Goal: Task Accomplishment & Management: Use online tool/utility

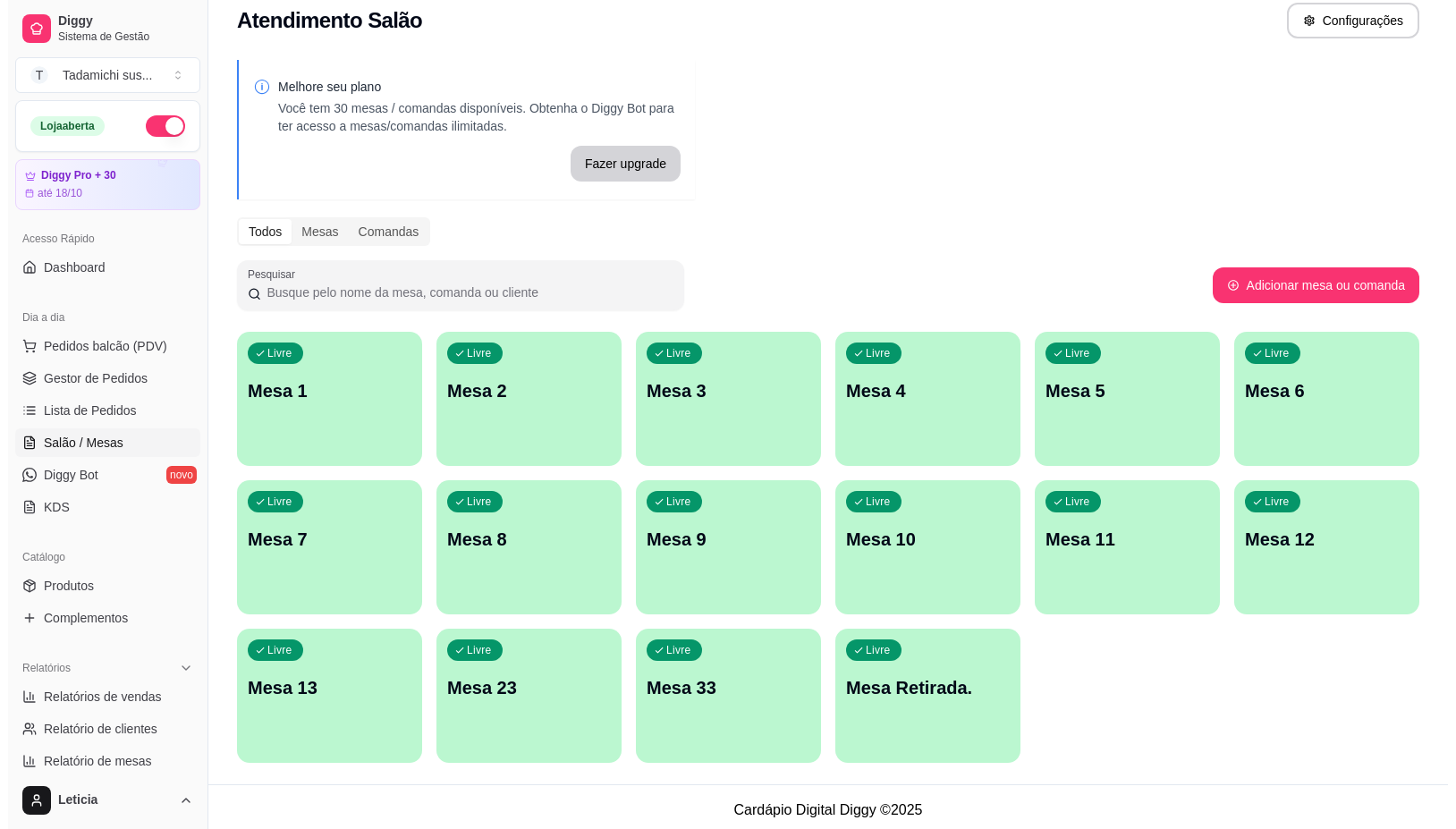
scroll to position [25, 0]
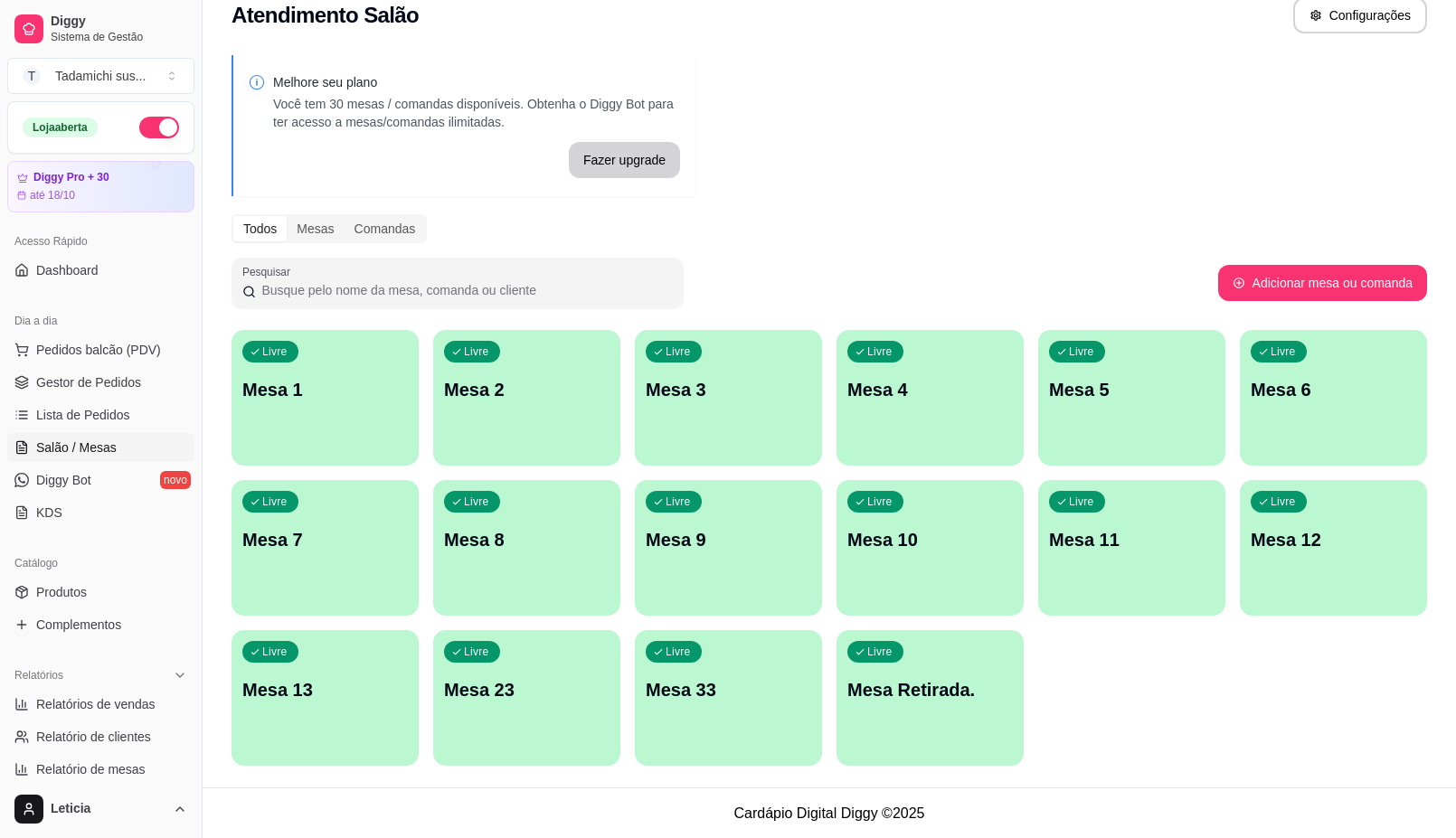
click at [716, 408] on div "Livre Mesa 3" at bounding box center [728, 386] width 187 height 114
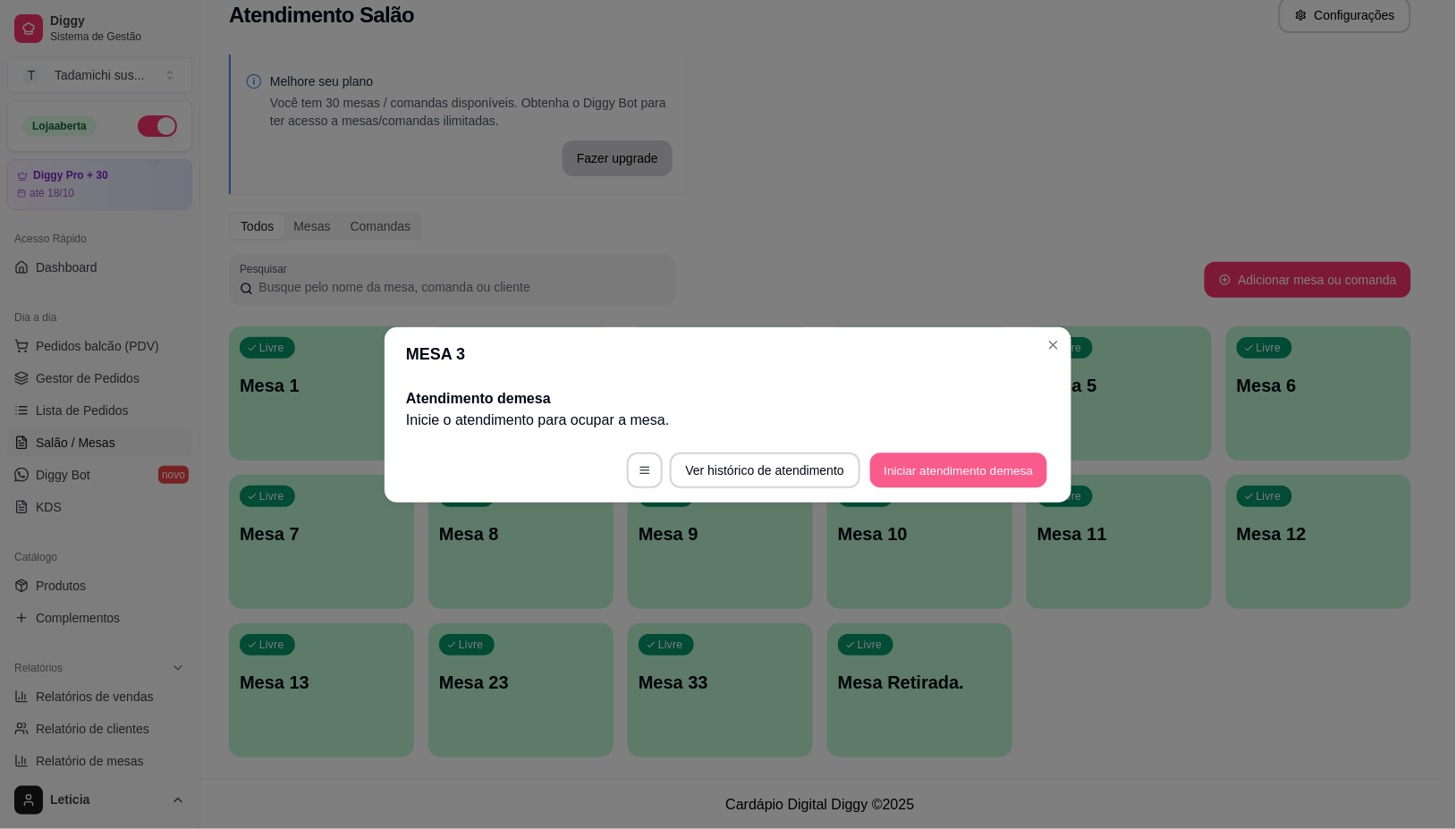
click at [935, 461] on button "Iniciar atendimento de mesa" at bounding box center [958, 470] width 177 height 35
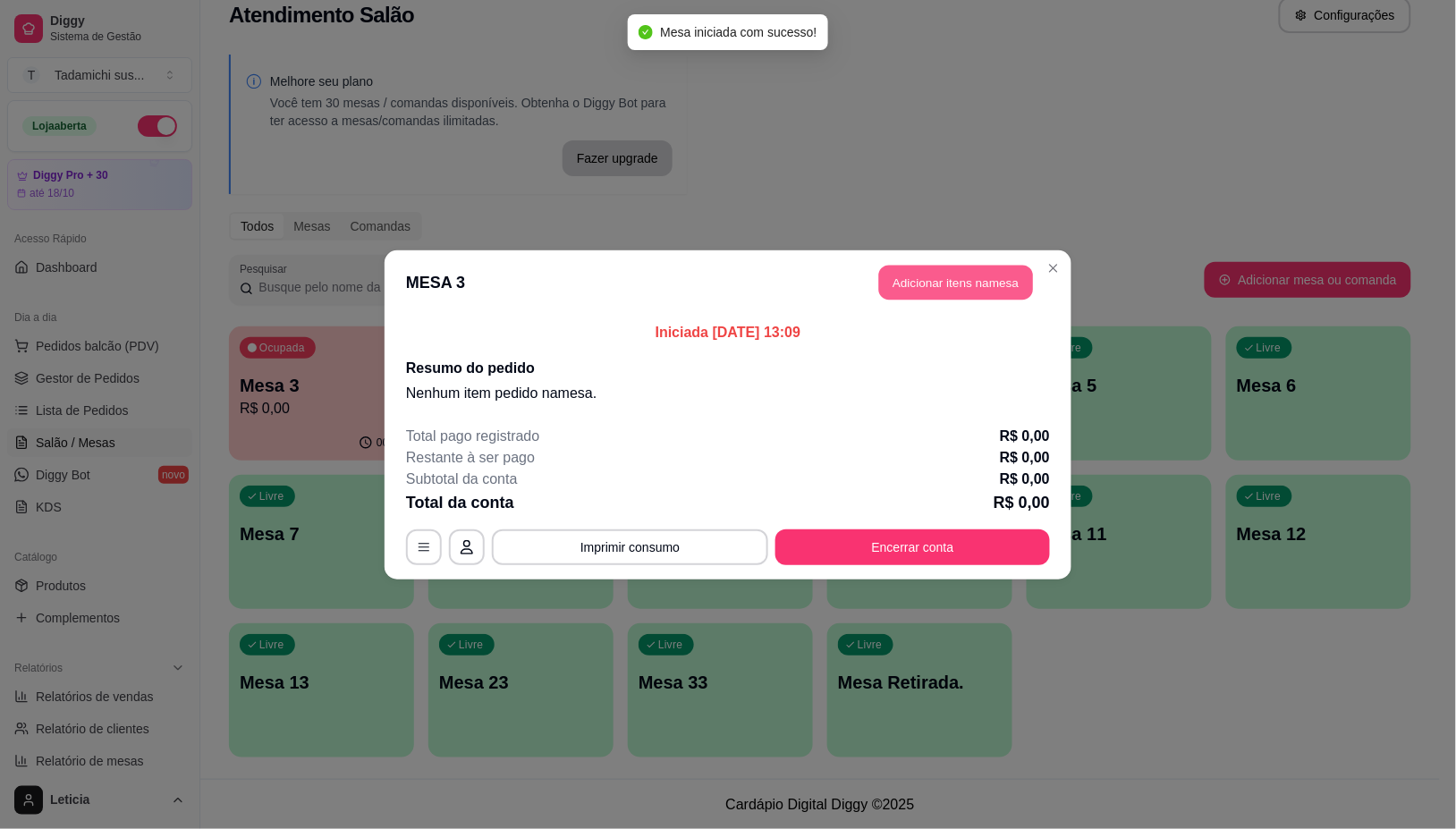
click at [946, 288] on button "Adicionar itens na mesa" at bounding box center [956, 282] width 154 height 35
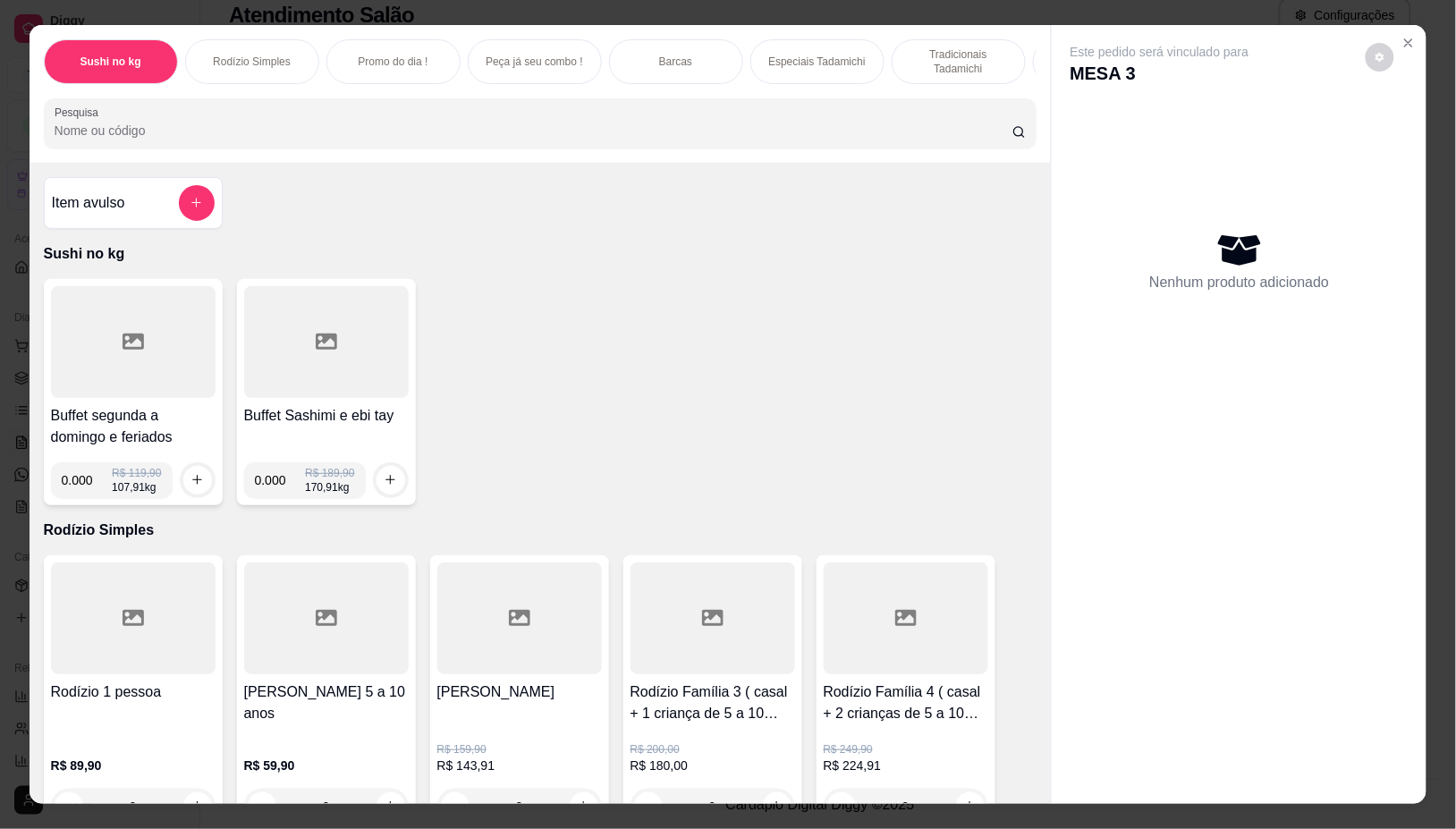
click at [127, 334] on div at bounding box center [133, 342] width 165 height 112
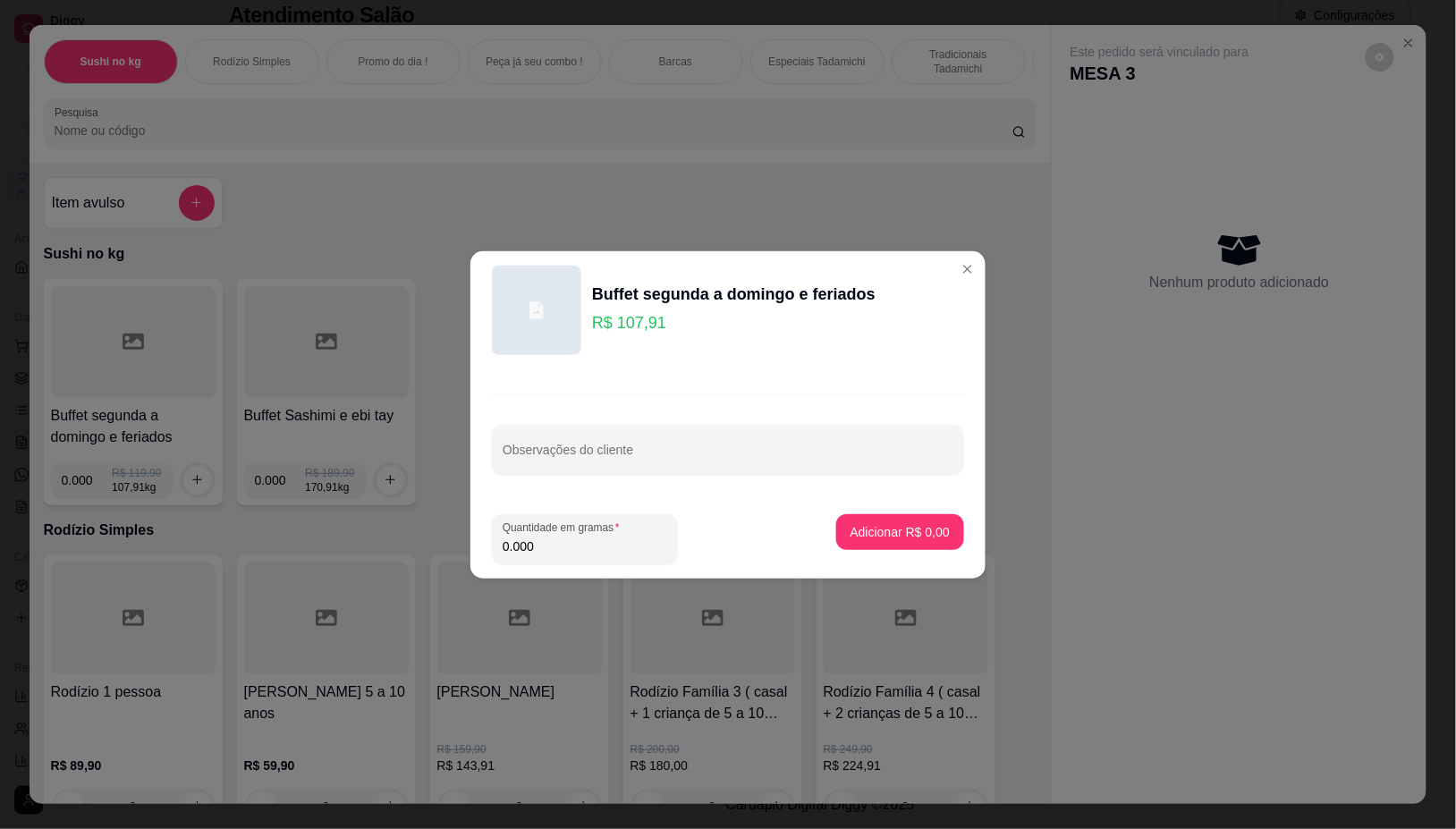
click at [562, 546] on input "0.000" at bounding box center [585, 545] width 165 height 18
type input "0.178"
click at [843, 534] on p "Adicionar R$ 19,21" at bounding box center [896, 531] width 107 height 18
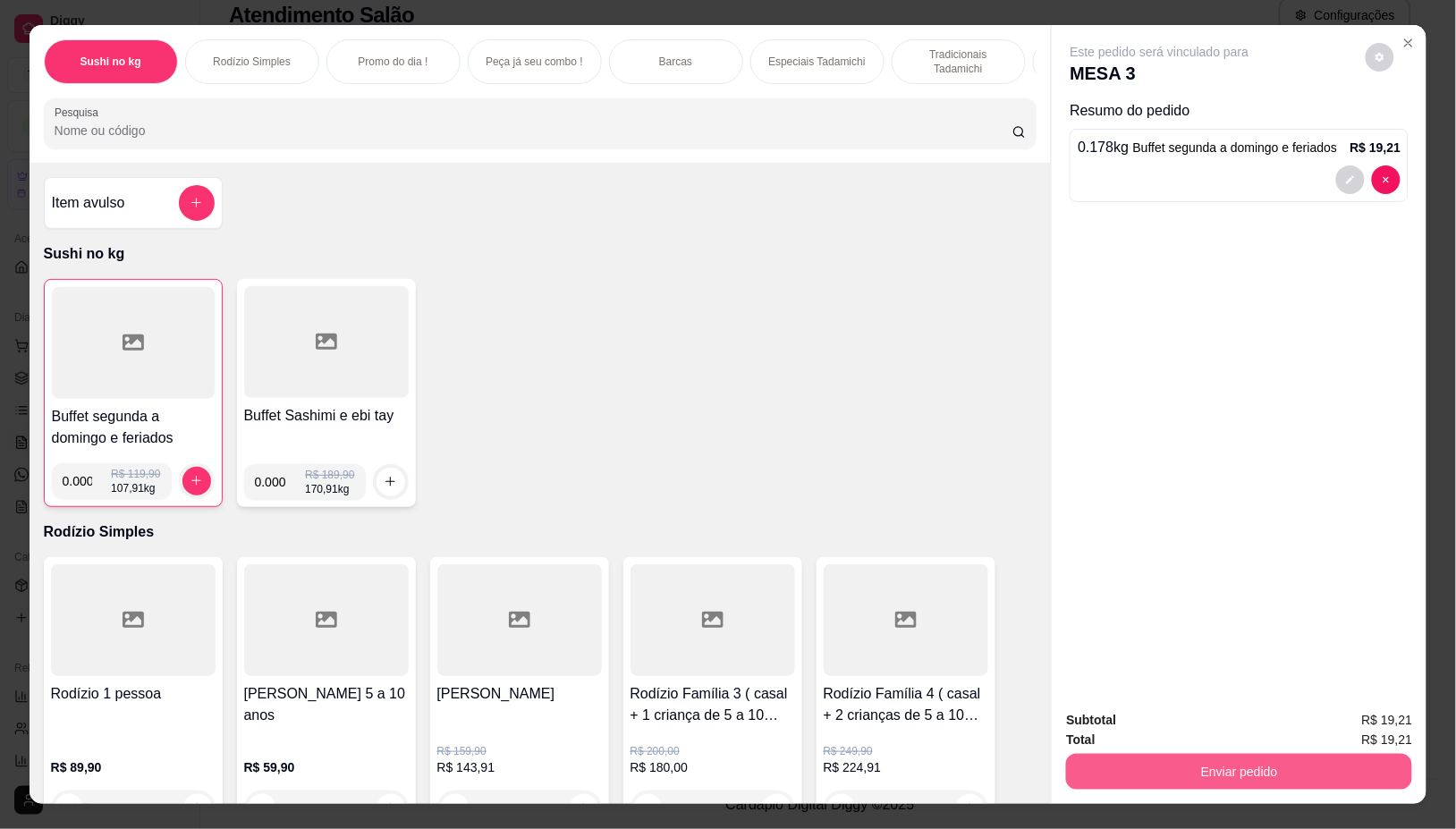
click at [1173, 756] on button "Enviar pedido" at bounding box center [1239, 771] width 346 height 36
click at [1167, 720] on button "Não registrar e enviar pedido" at bounding box center [1179, 719] width 181 height 33
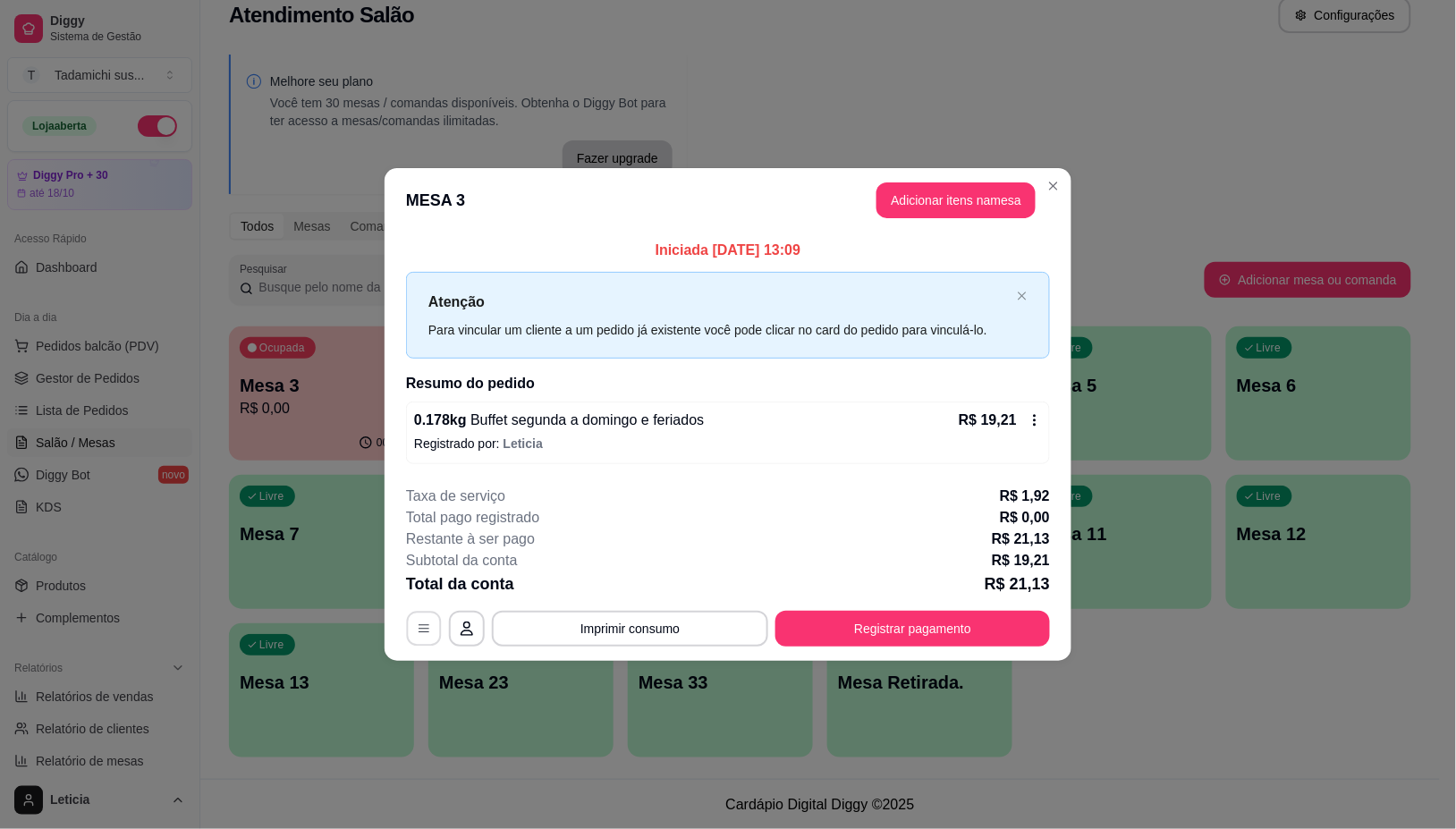
click at [409, 624] on button "button" at bounding box center [424, 629] width 35 height 35
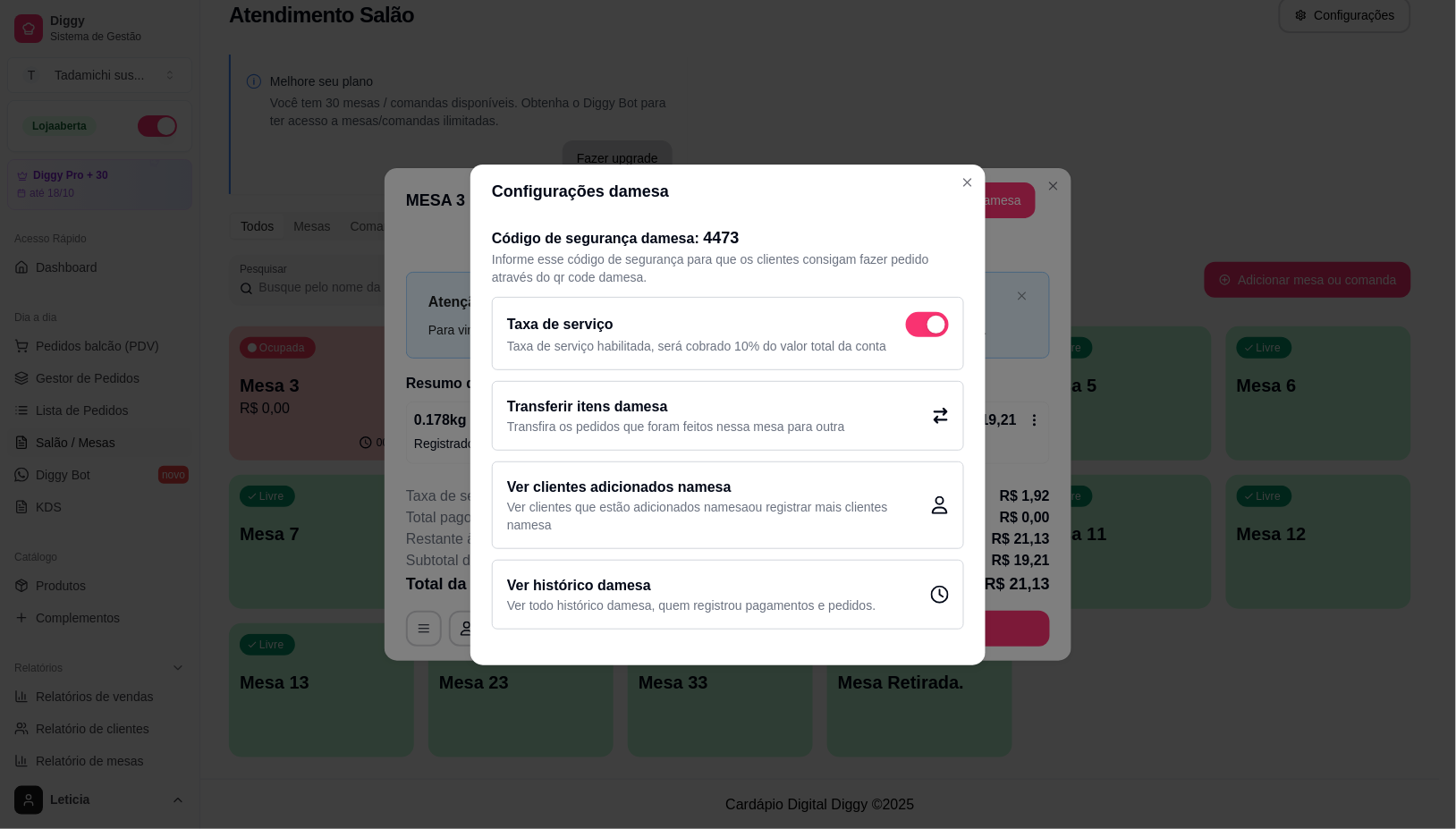
click at [923, 316] on span at bounding box center [927, 324] width 43 height 25
click at [916, 327] on input "checkbox" at bounding box center [910, 333] width 11 height 11
checkbox input "false"
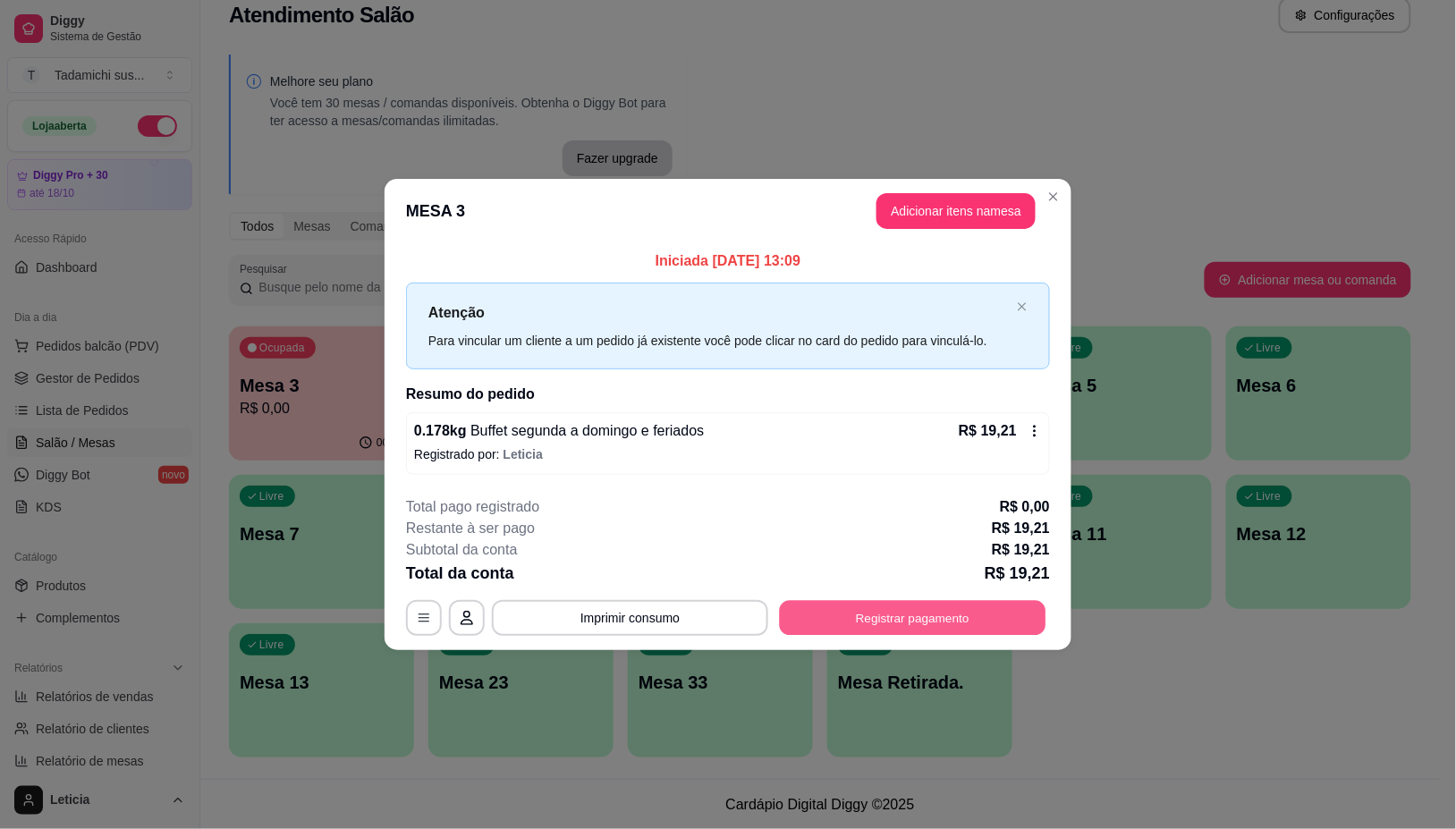
click at [990, 619] on button "Registrar pagamento" at bounding box center [913, 618] width 267 height 35
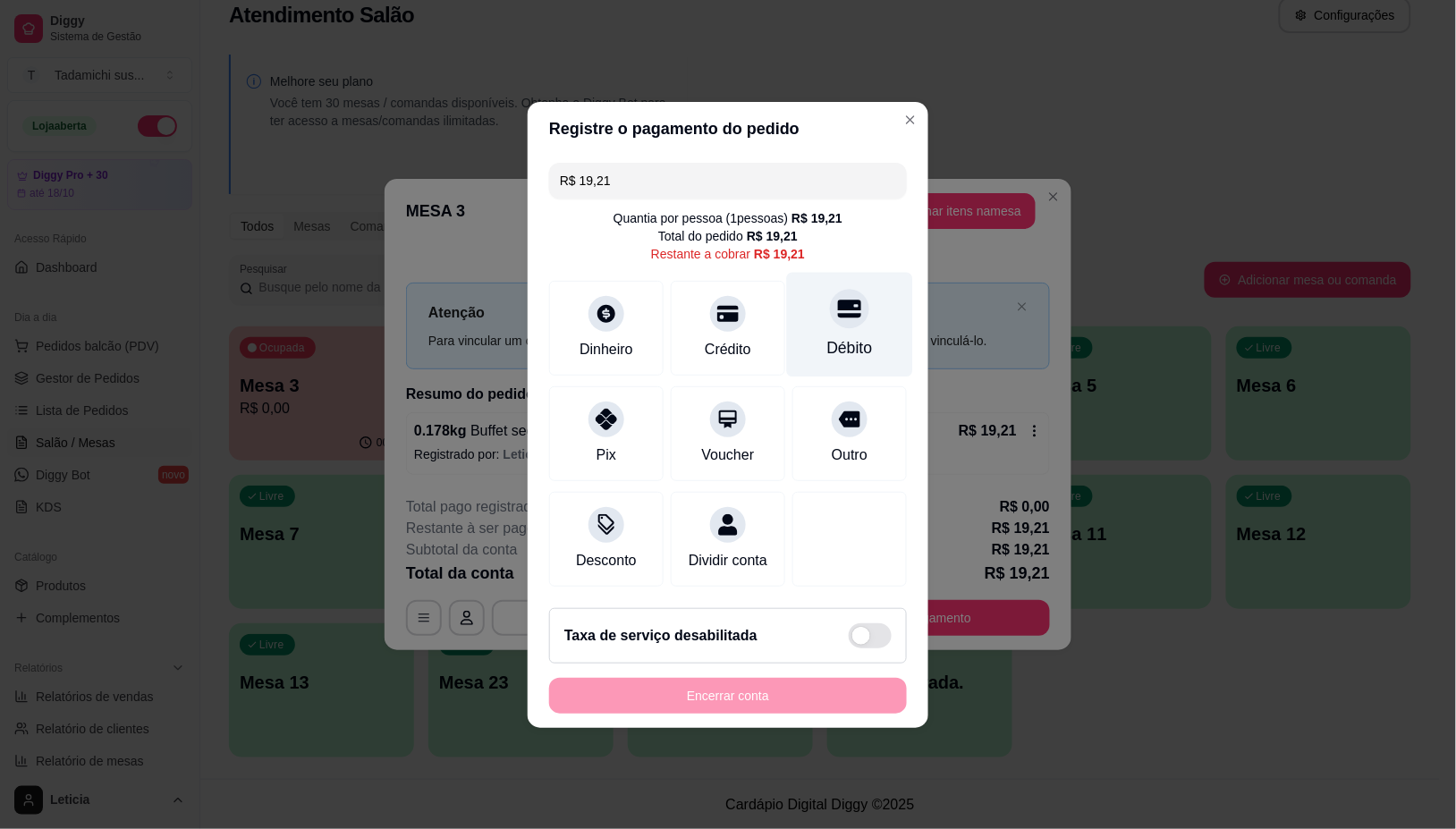
click at [839, 304] on icon at bounding box center [849, 308] width 24 height 24
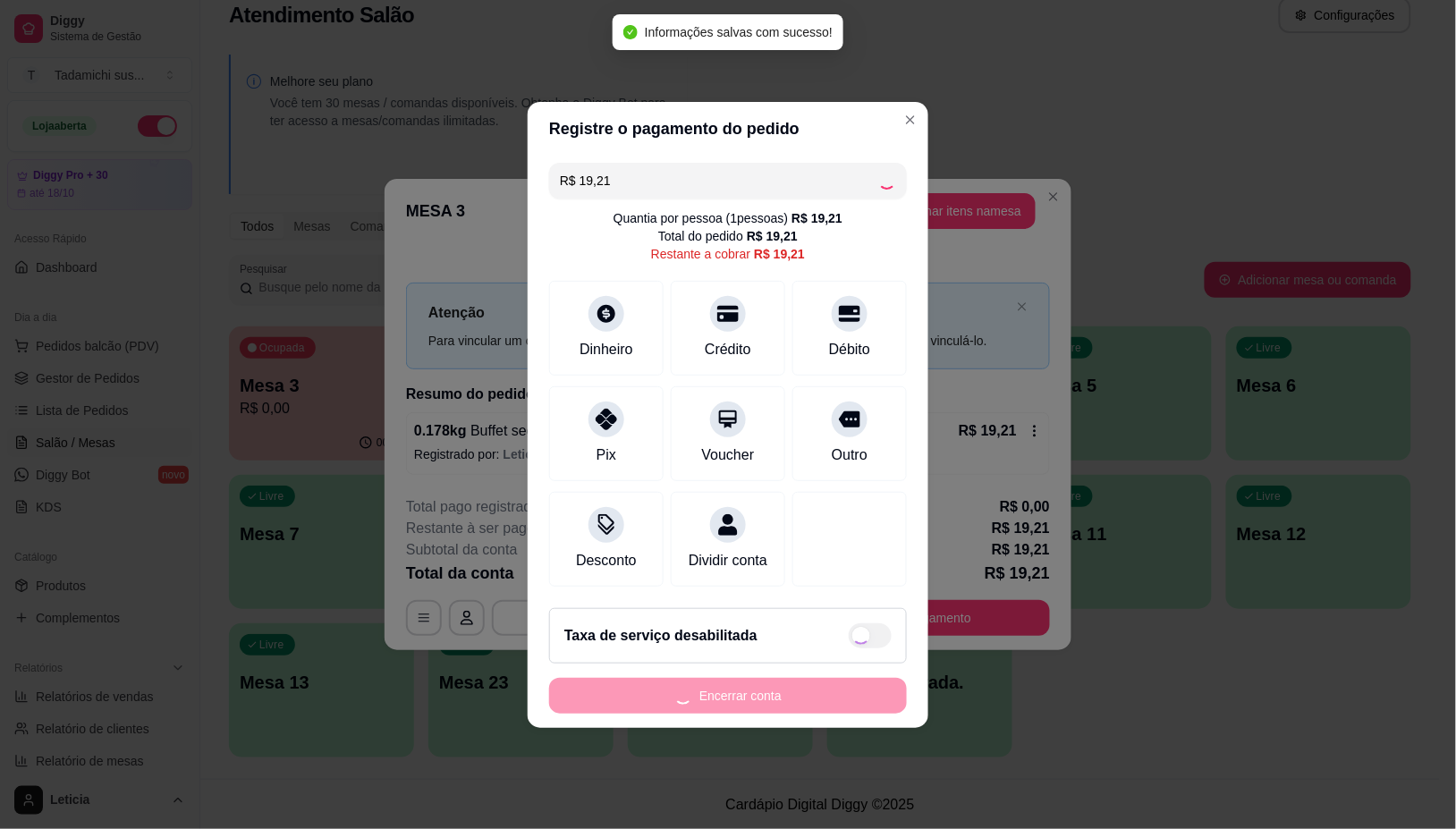
type input "R$ 0,00"
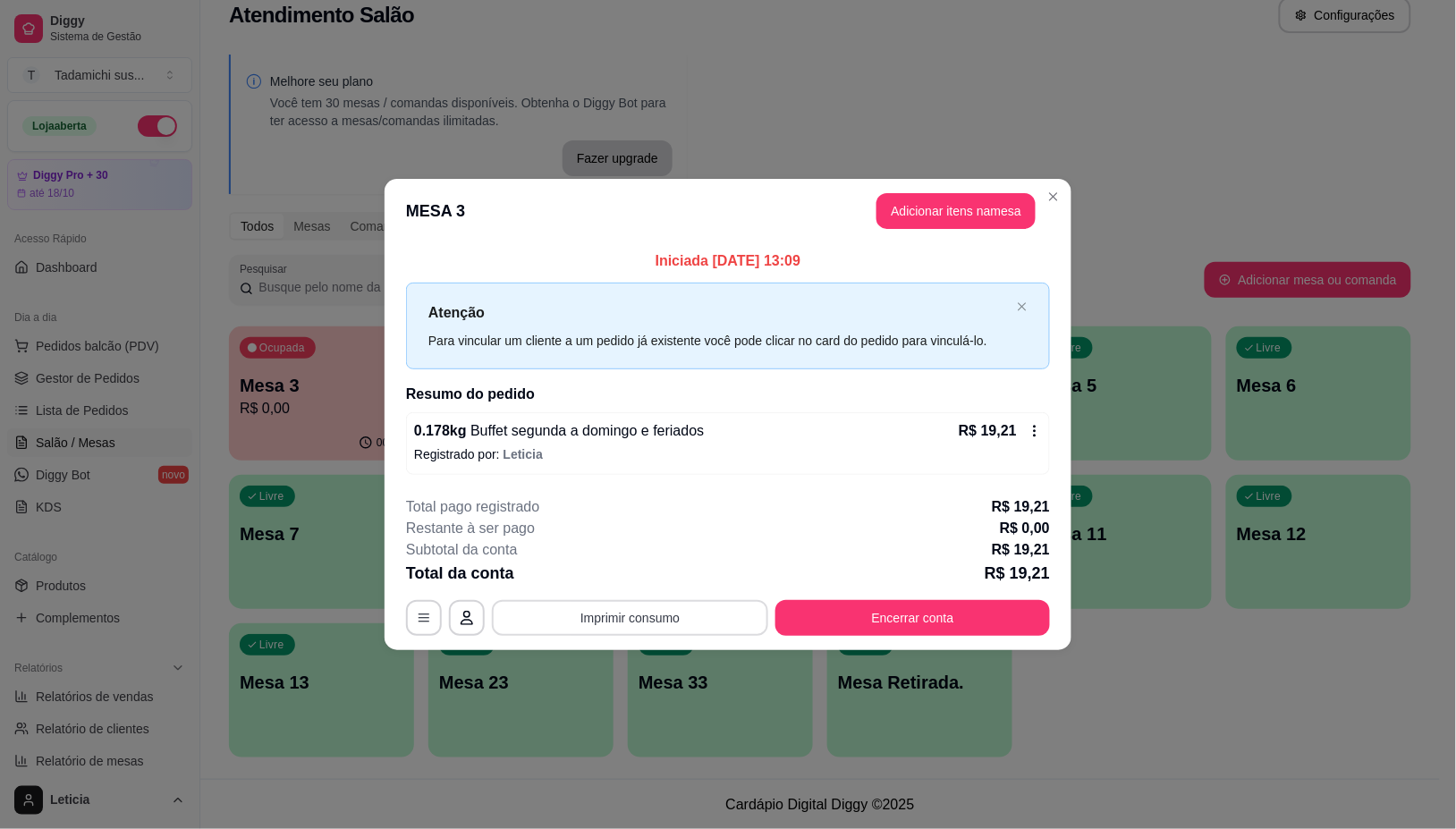
click at [649, 622] on button "Imprimir consumo" at bounding box center [630, 618] width 276 height 36
click at [647, 575] on button "IMPRESSORA LG" at bounding box center [636, 578] width 138 height 28
click at [570, 623] on button "Imprimir consumo" at bounding box center [630, 618] width 276 height 36
click at [602, 575] on button "IMPRESSORA LG" at bounding box center [635, 577] width 133 height 27
click at [617, 614] on button "Imprimir consumo" at bounding box center [631, 618] width 269 height 35
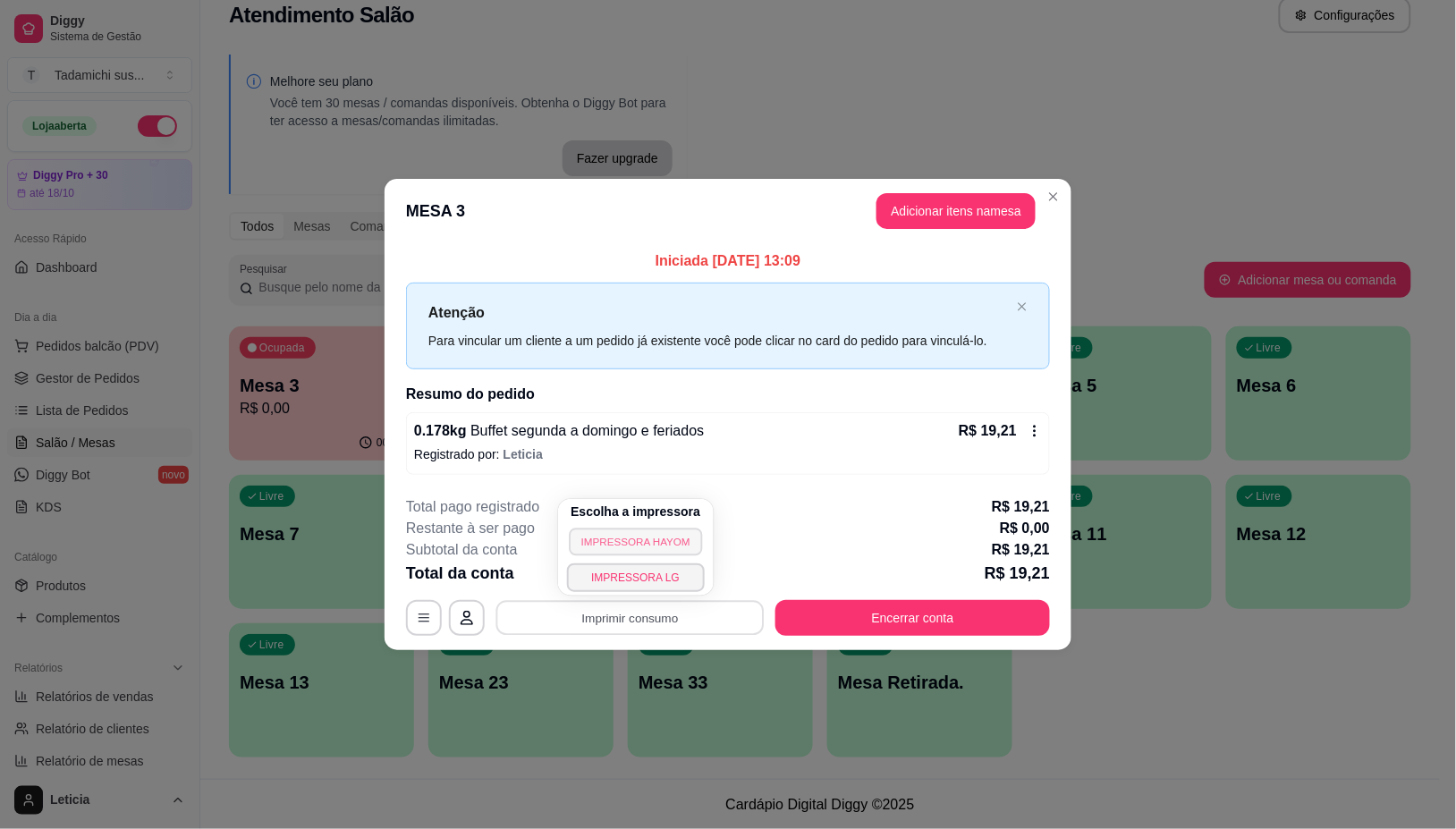
click at [632, 535] on button "IMPRESSORA HAYOM" at bounding box center [635, 541] width 133 height 27
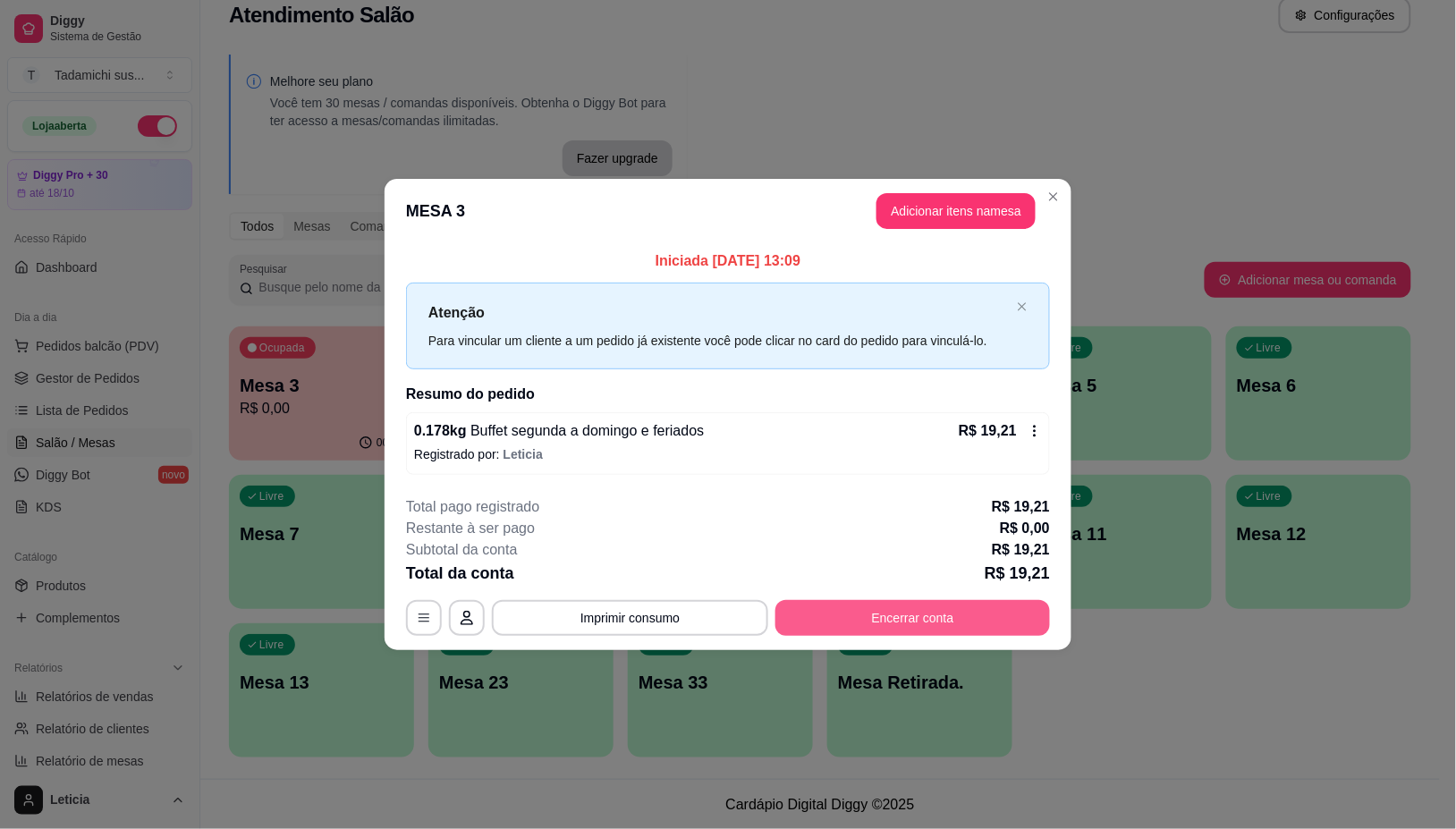
click at [881, 615] on button "Encerrar conta" at bounding box center [912, 618] width 274 height 36
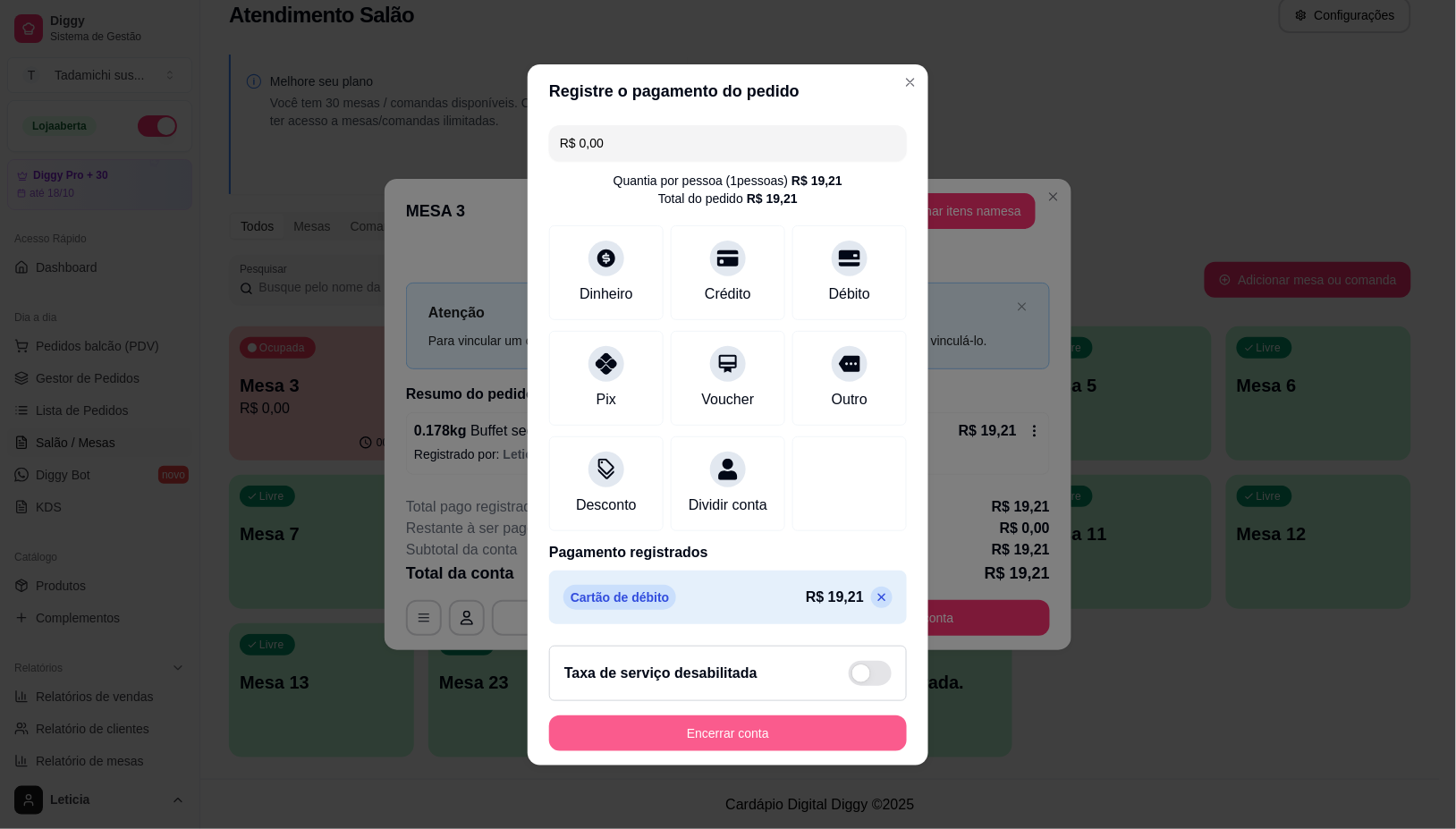
click at [807, 750] on button "Encerrar conta" at bounding box center [728, 734] width 357 height 36
